Goal: Information Seeking & Learning: Find specific fact

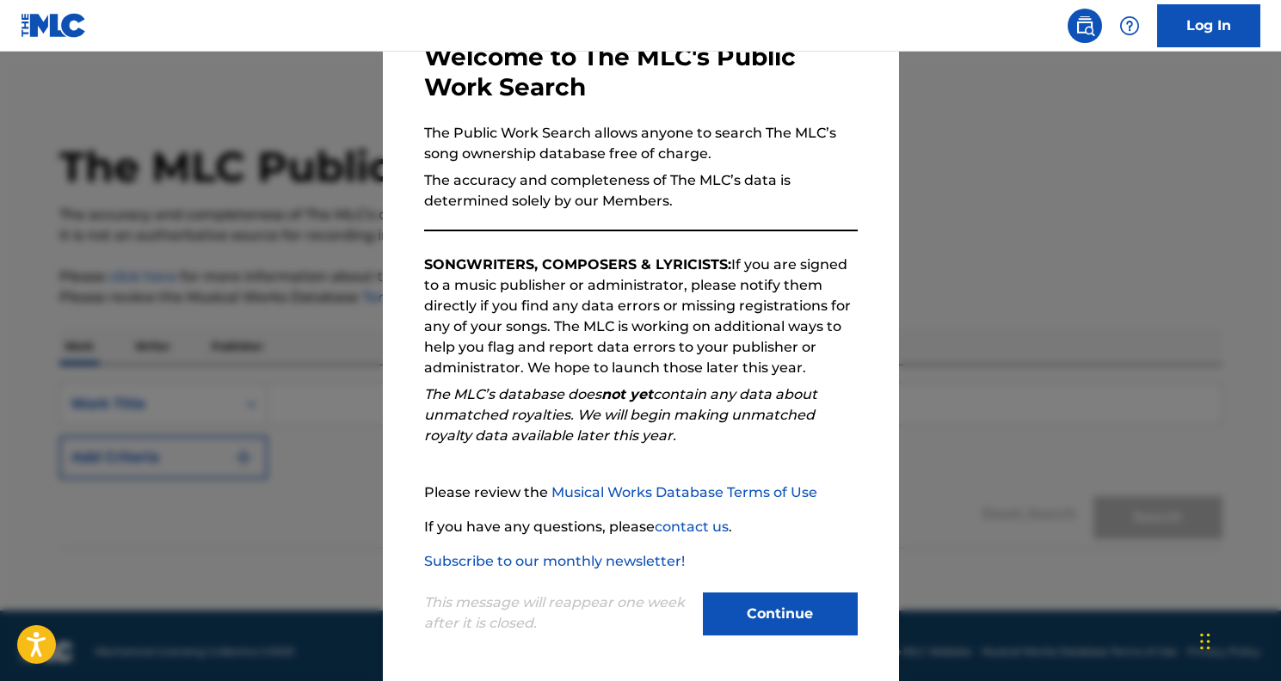
scroll to position [106, 0]
click at [778, 604] on button "Continue" at bounding box center [780, 614] width 155 height 43
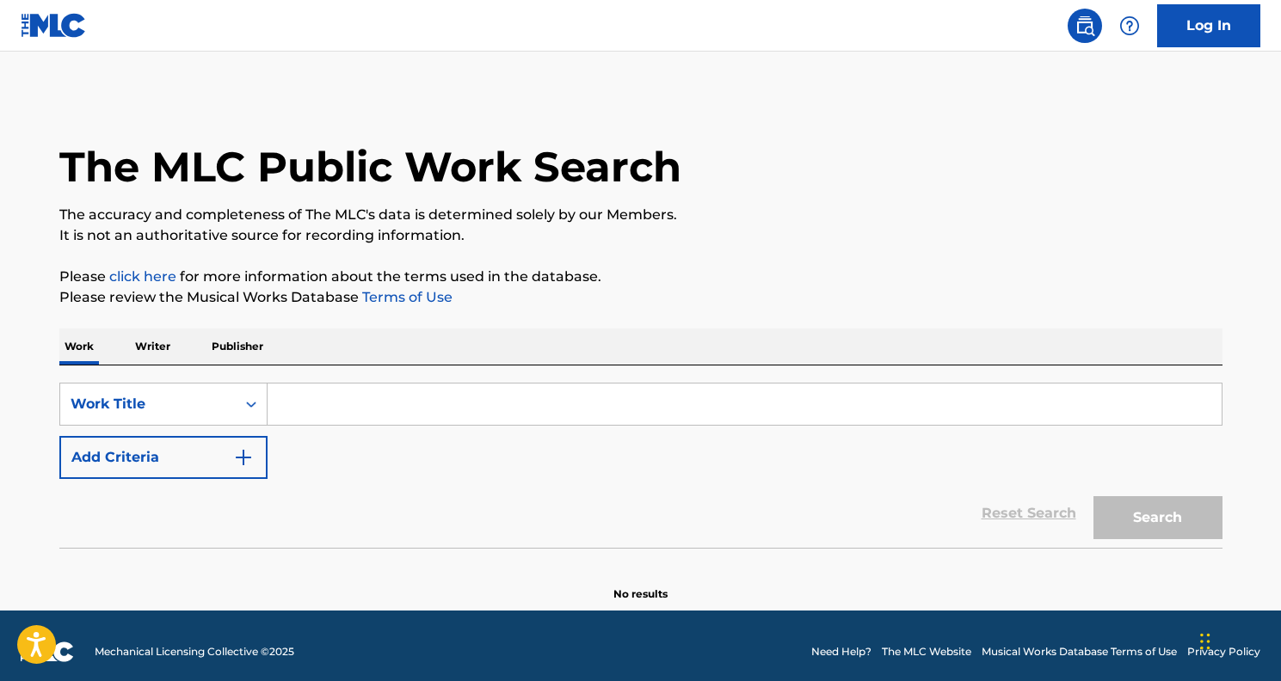
click at [361, 411] on input "Search Form" at bounding box center [744, 404] width 954 height 41
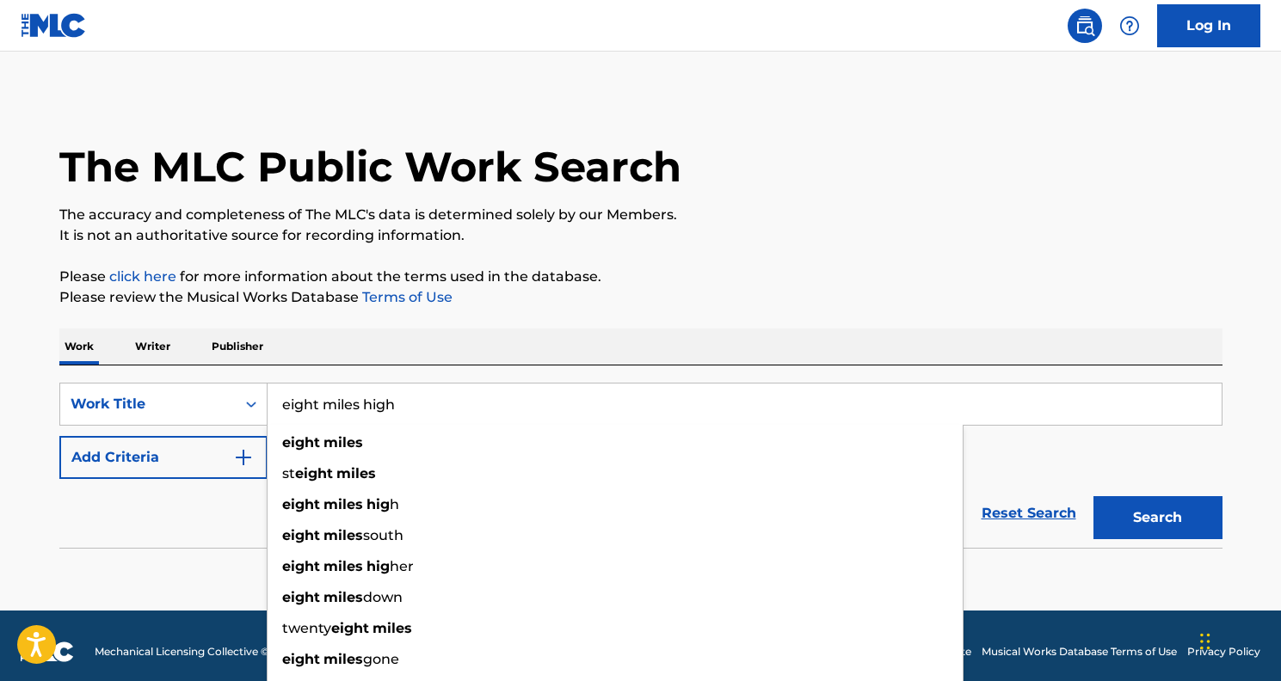
type input "eight miles high"
click at [1157, 518] on button "Search" at bounding box center [1157, 517] width 129 height 43
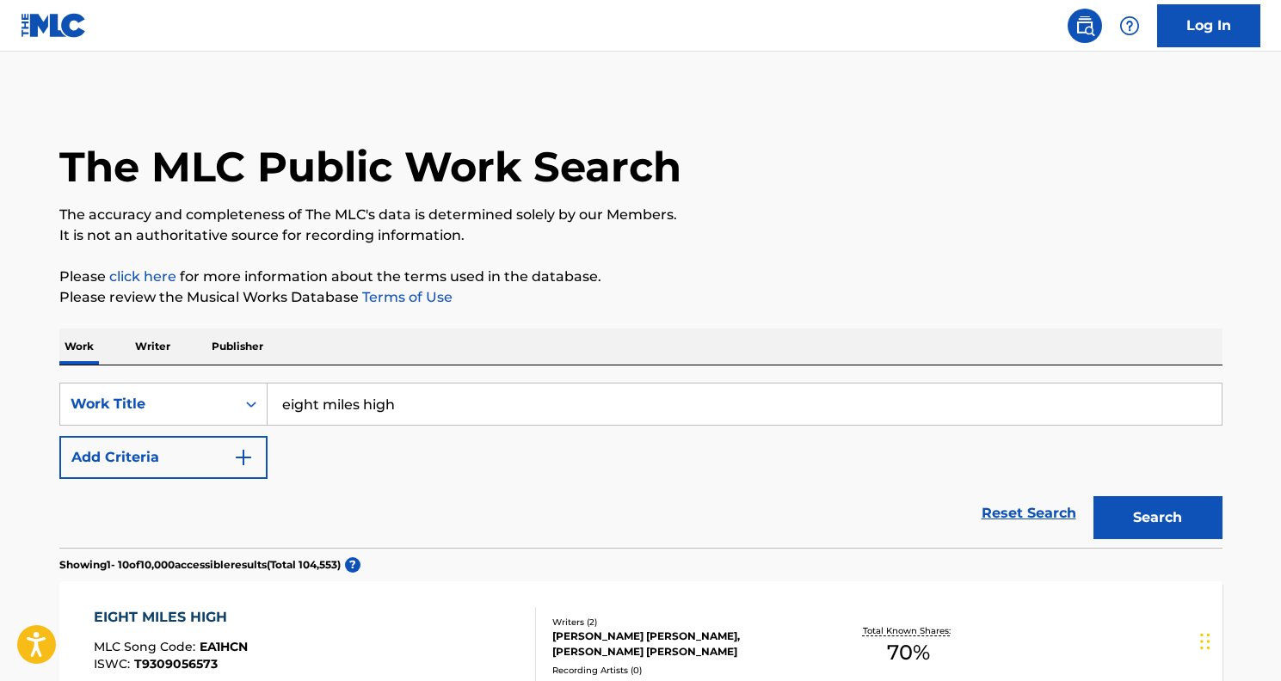
scroll to position [0, 0]
click at [225, 452] on button "Add Criteria" at bounding box center [163, 457] width 208 height 43
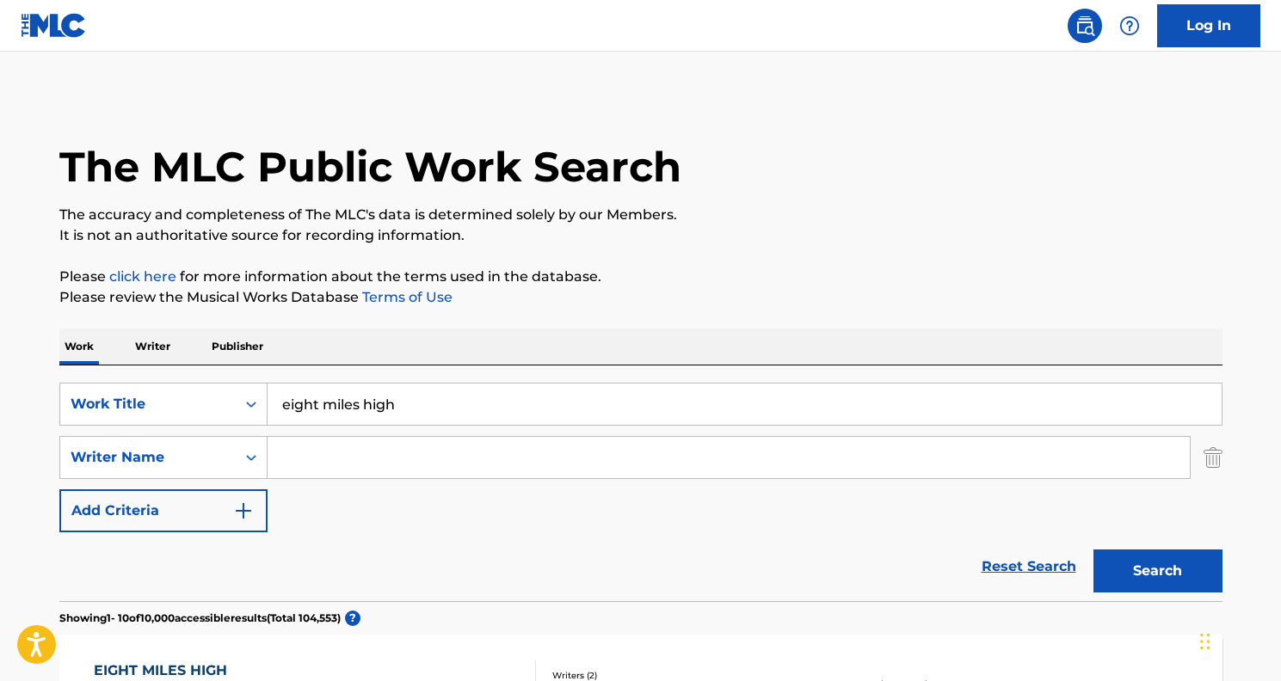
click at [341, 454] on input "Search Form" at bounding box center [728, 457] width 922 height 41
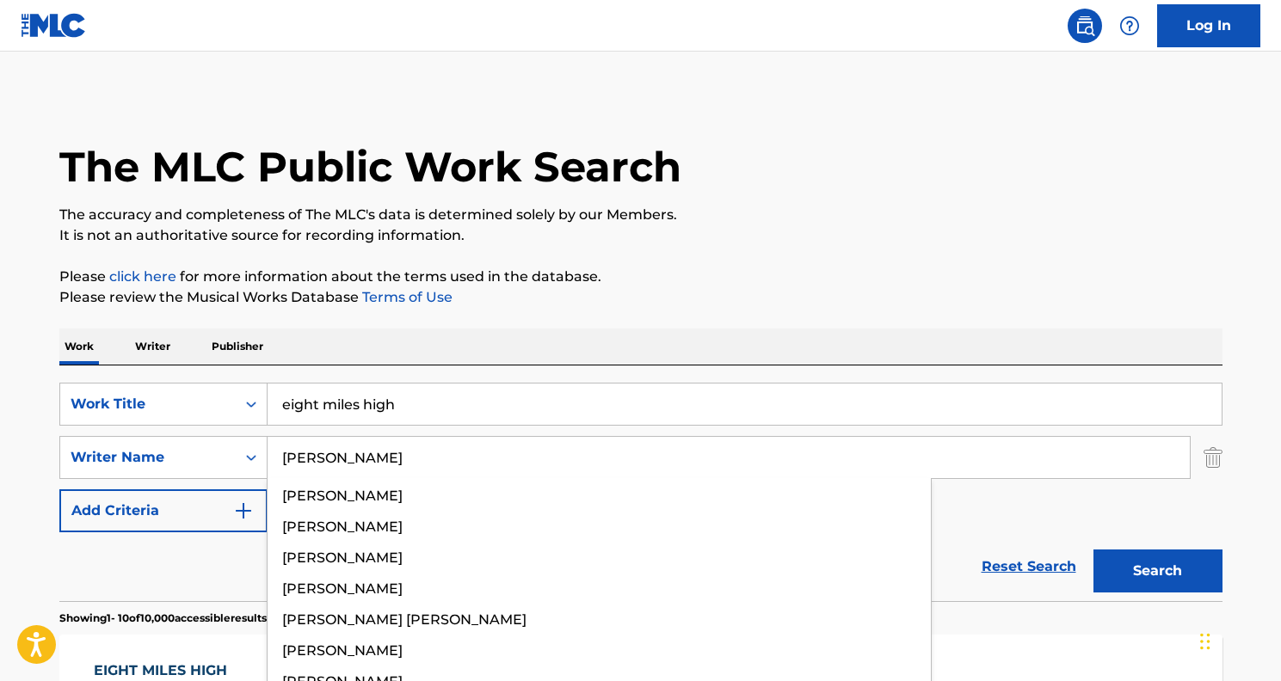
type input "[PERSON_NAME]"
click at [1157, 571] on button "Search" at bounding box center [1157, 571] width 129 height 43
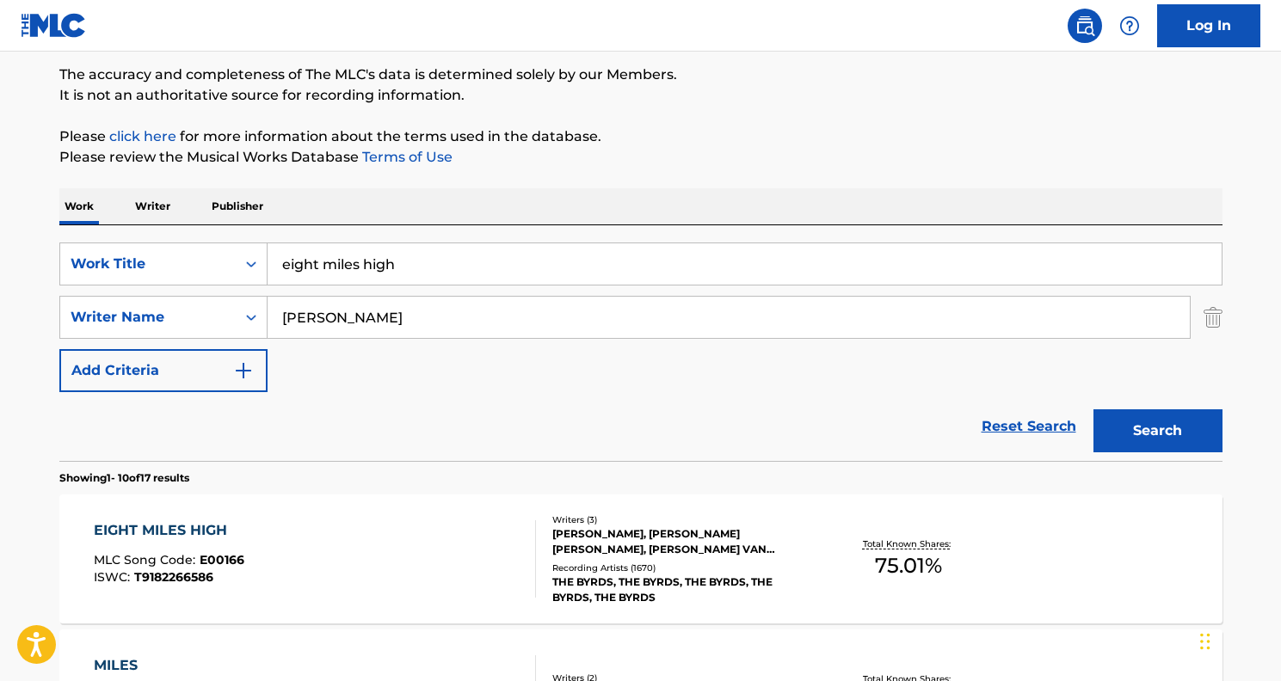
scroll to position [243, 0]
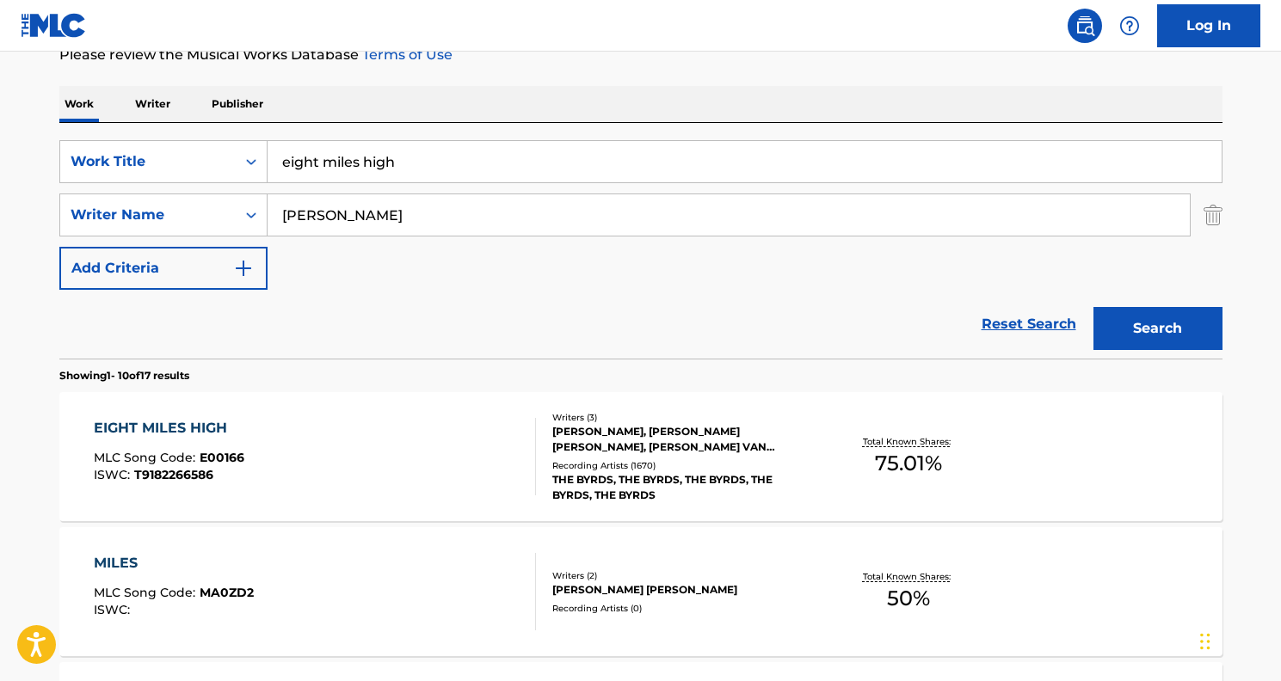
click at [495, 479] on div "EIGHT MILES HIGH MLC Song Code : E00166 ISWC : T9182266586" at bounding box center [315, 456] width 442 height 77
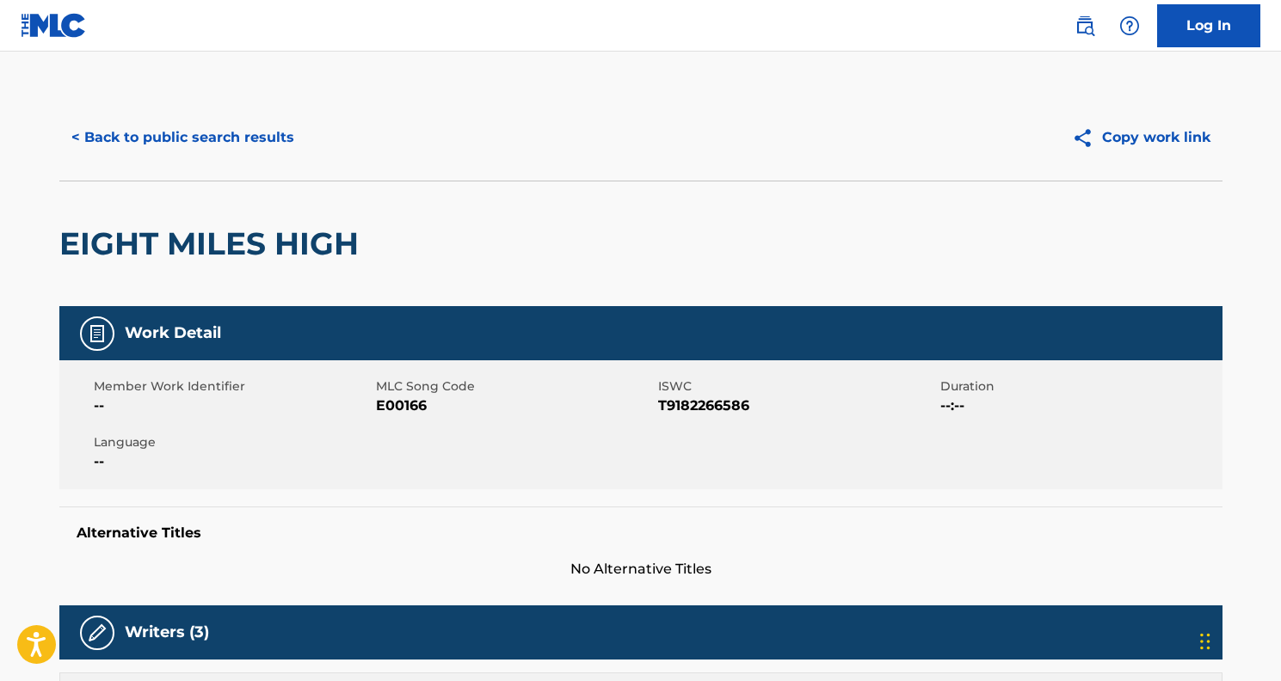
click at [163, 132] on button "< Back to public search results" at bounding box center [182, 137] width 247 height 43
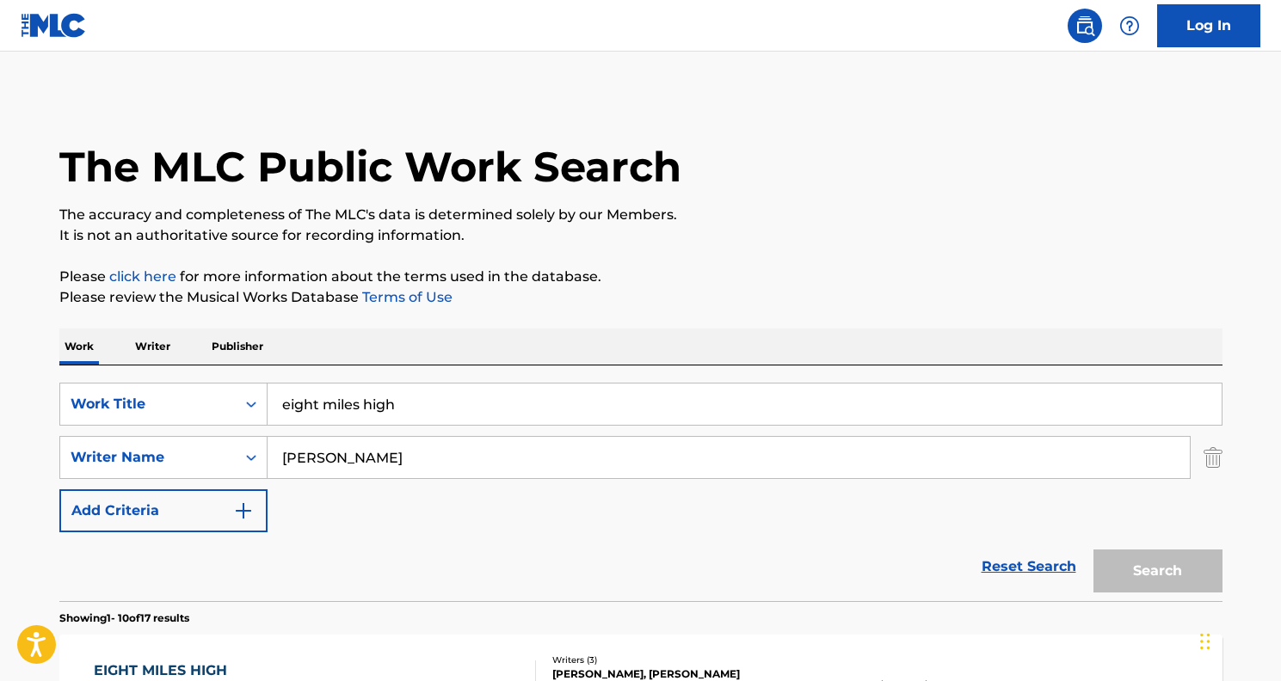
scroll to position [243, 0]
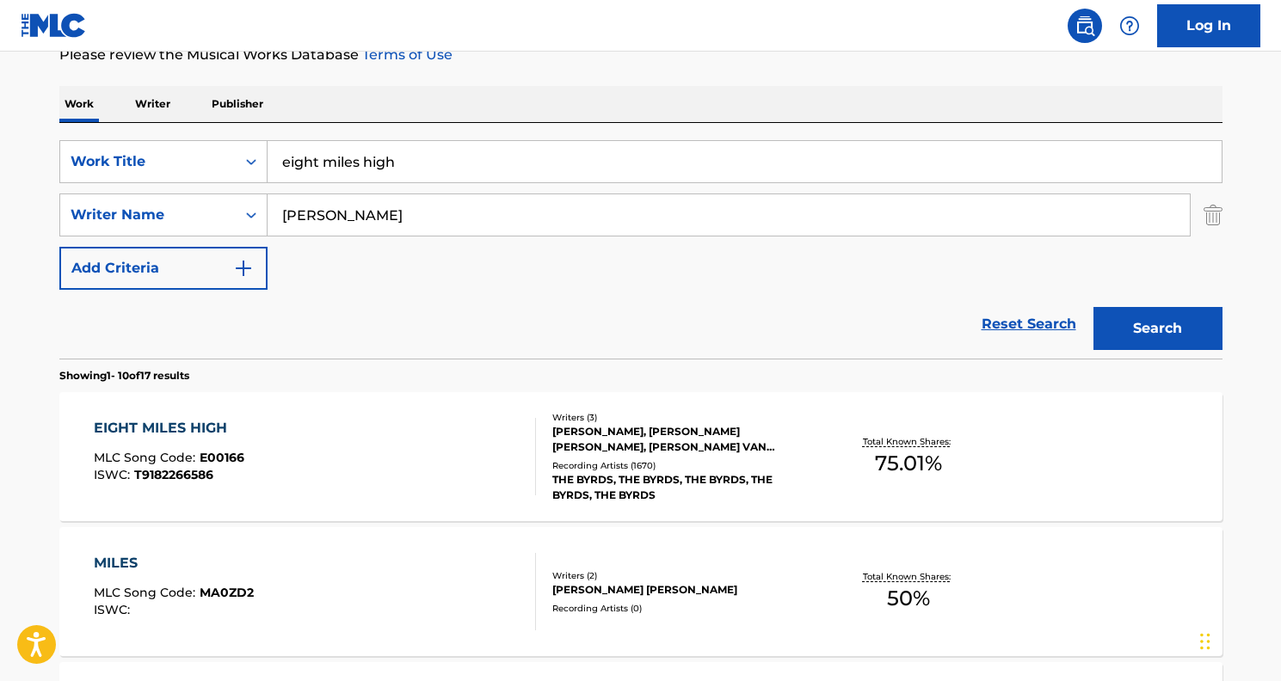
click at [409, 167] on input "eight miles high" at bounding box center [744, 161] width 954 height 41
type input "everybody's been burned"
click at [1157, 329] on button "Search" at bounding box center [1157, 328] width 129 height 43
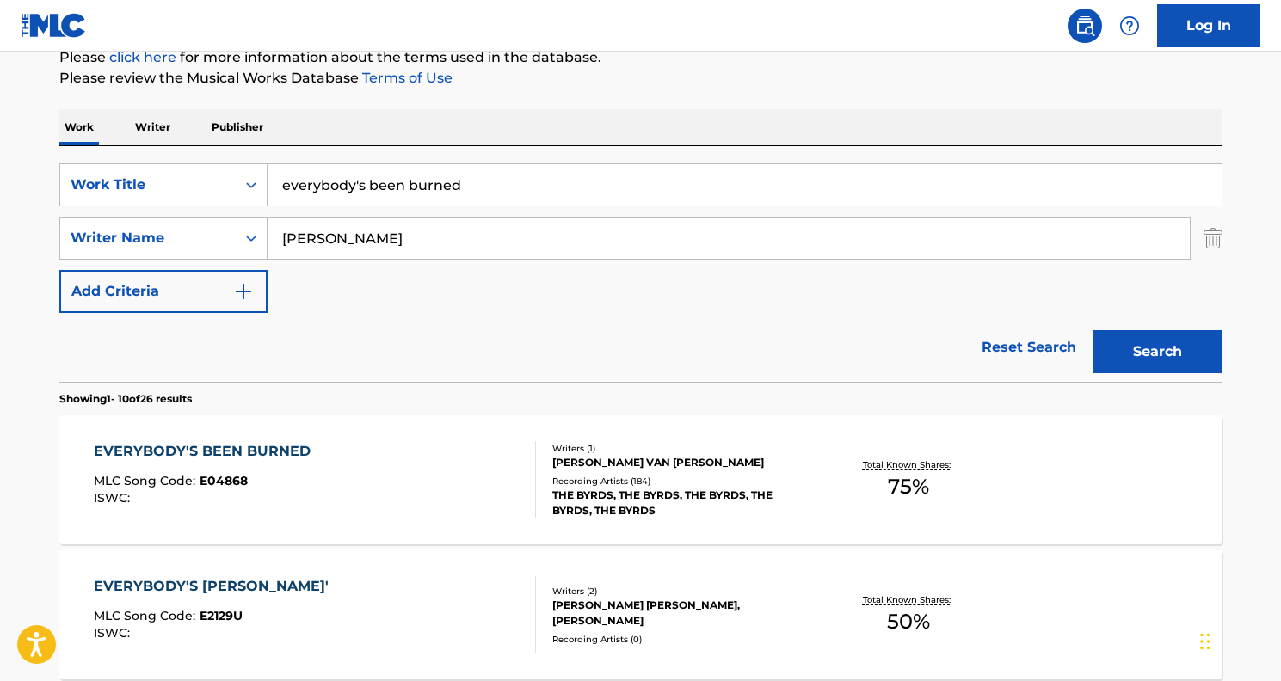
scroll to position [229, 0]
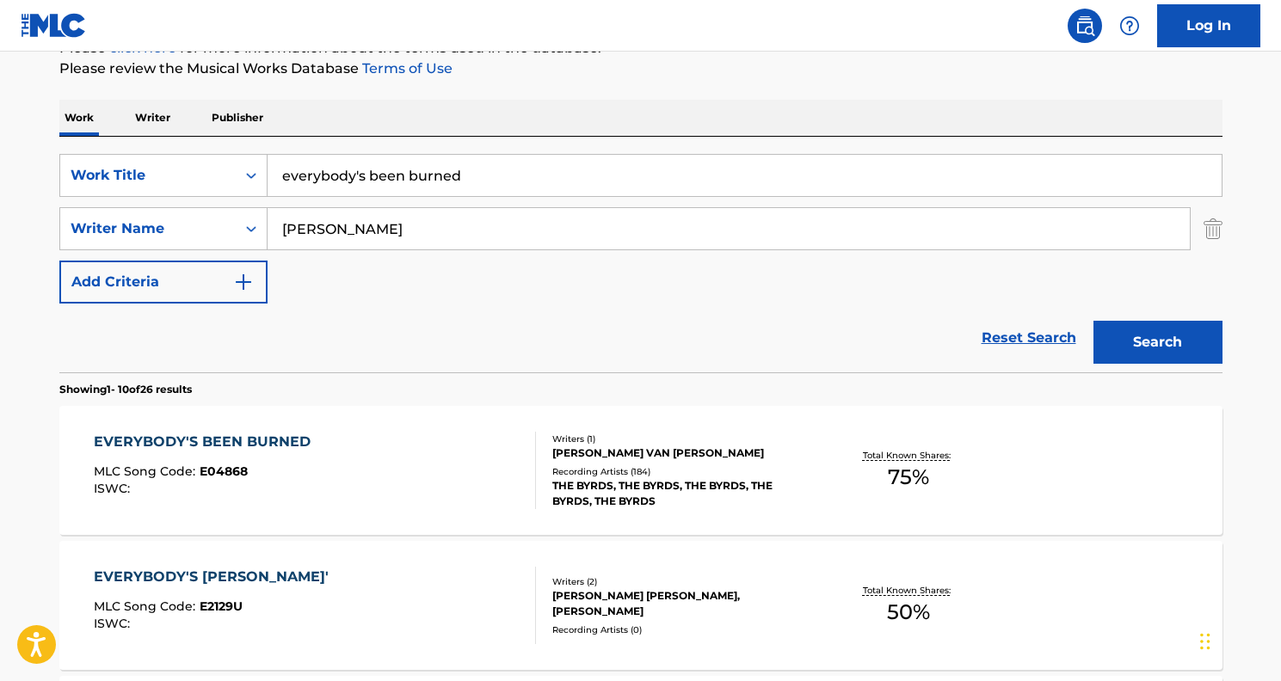
click at [392, 462] on div "EVERYBODY'S BEEN BURNED MLC Song Code : E04868 ISWC :" at bounding box center [315, 470] width 442 height 77
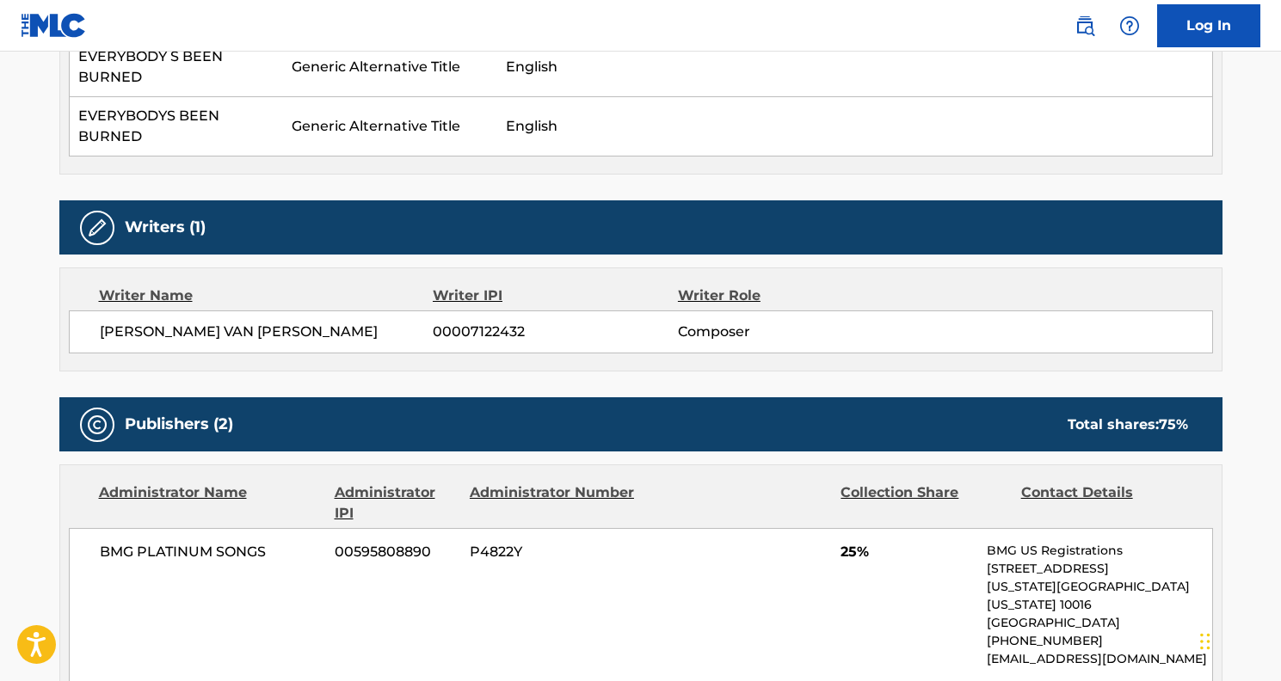
scroll to position [561, 0]
